Goal: Information Seeking & Learning: Learn about a topic

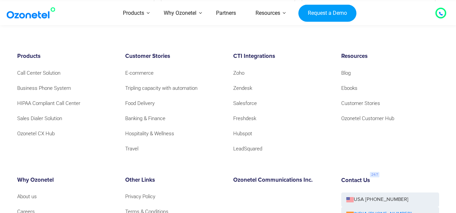
scroll to position [5742, 0]
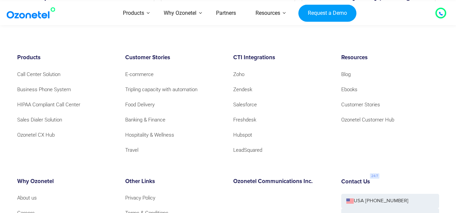
click at [76, 140] on div "Products Call Center Solution Business Phone System HIPAA Compliant Call Center…" at bounding box center [66, 105] width 108 height 100
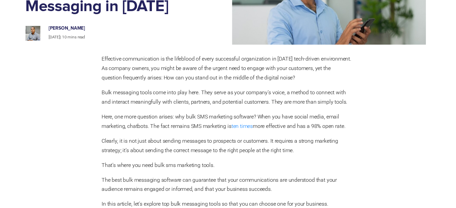
scroll to position [0, 0]
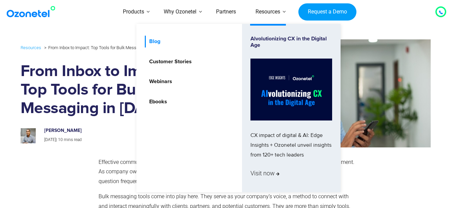
click at [155, 43] on link "Blog" at bounding box center [153, 42] width 17 height 12
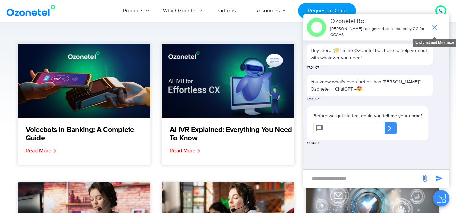
click at [434, 28] on icon "end chat or minimize" at bounding box center [434, 27] width 8 height 8
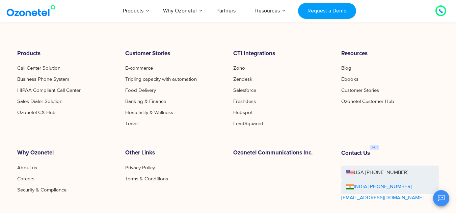
scroll to position [390, 0]
